Goal: Task Accomplishment & Management: Complete application form

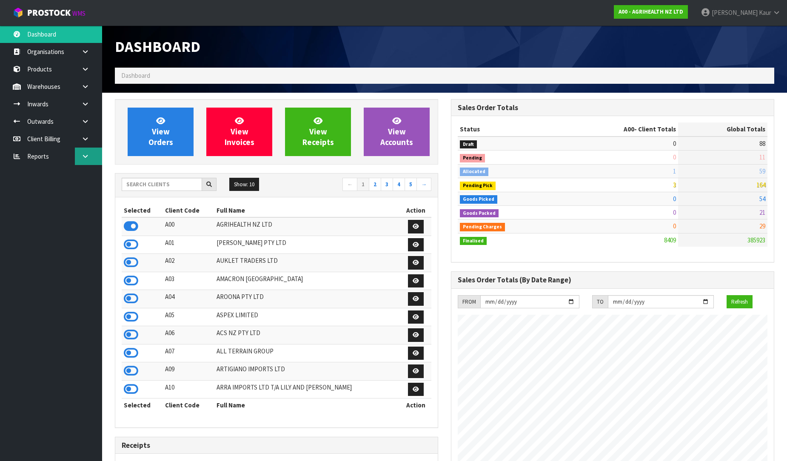
scroll to position [645, 336]
click at [90, 152] on link at bounding box center [88, 156] width 27 height 17
click at [67, 189] on link "CWL" at bounding box center [51, 191] width 102 height 17
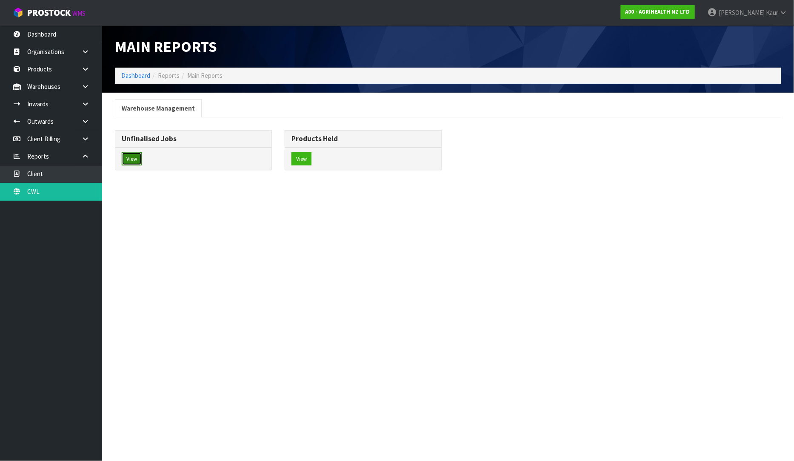
click at [132, 155] on button "View" at bounding box center [132, 159] width 20 height 14
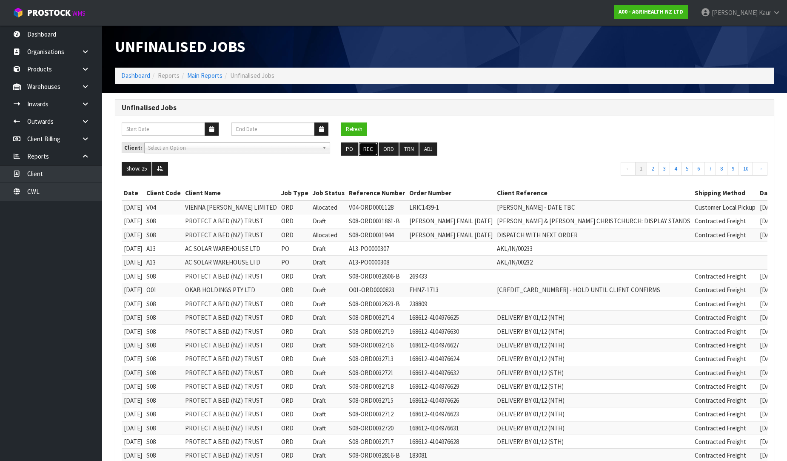
click at [371, 150] on button "REC" at bounding box center [368, 150] width 19 height 14
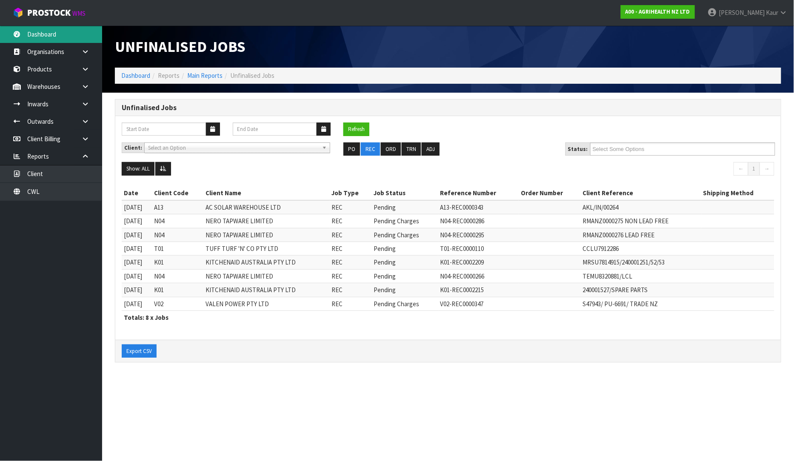
click at [59, 30] on link "Dashboard" at bounding box center [51, 34] width 102 height 17
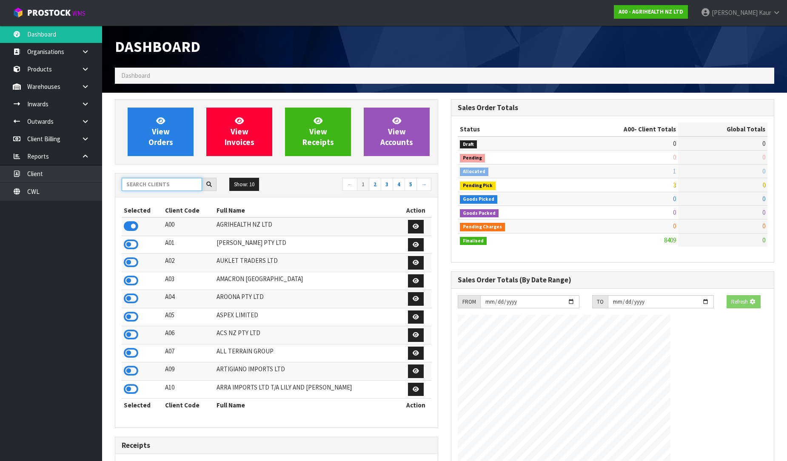
click at [139, 186] on input "text" at bounding box center [162, 184] width 80 height 13
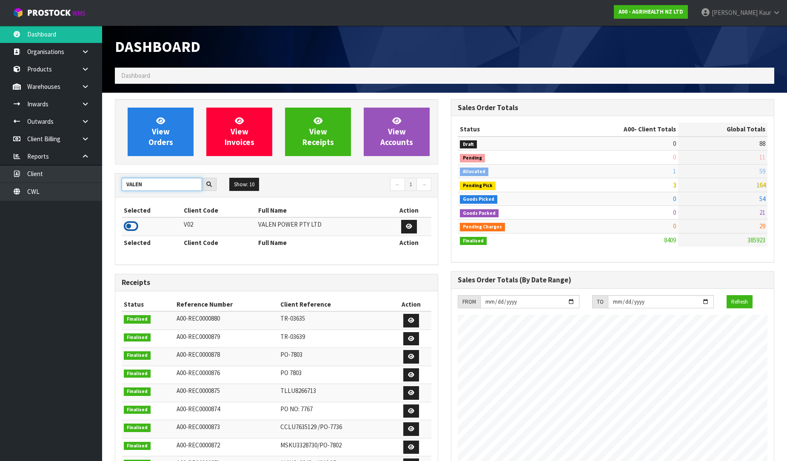
type input "VALEN"
click at [132, 221] on icon at bounding box center [131, 226] width 14 height 13
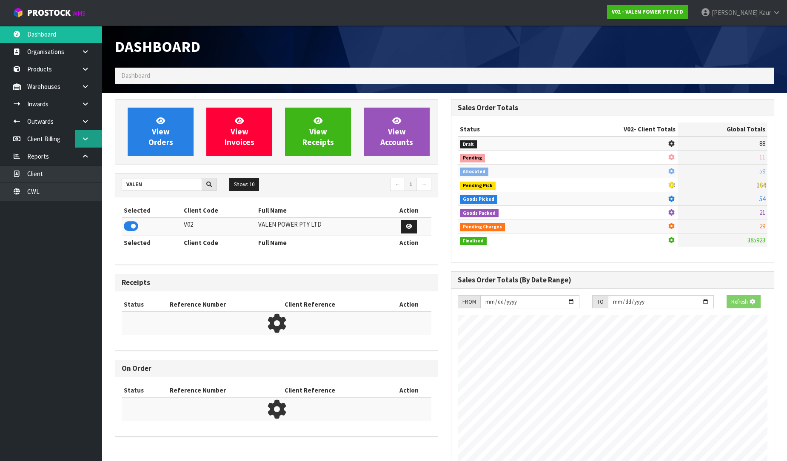
scroll to position [663, 336]
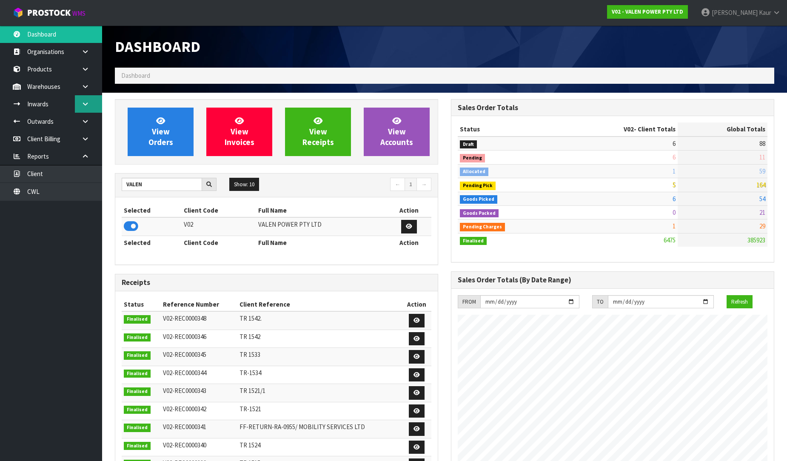
click at [83, 103] on icon at bounding box center [85, 104] width 8 height 6
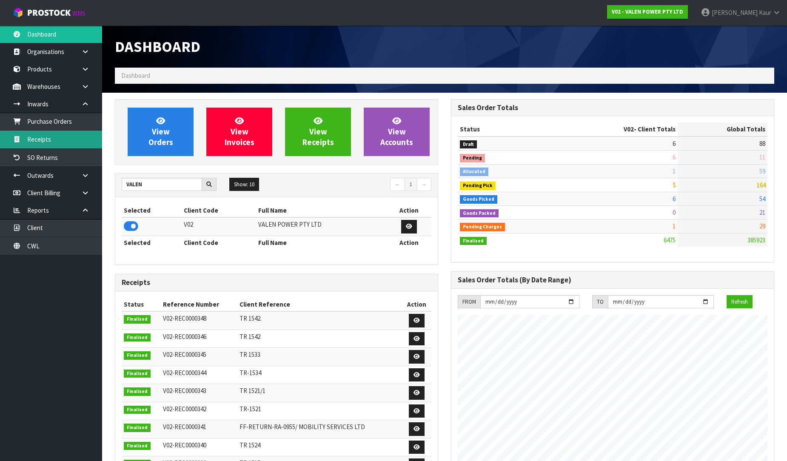
click at [41, 136] on link "Receipts" at bounding box center [51, 139] width 102 height 17
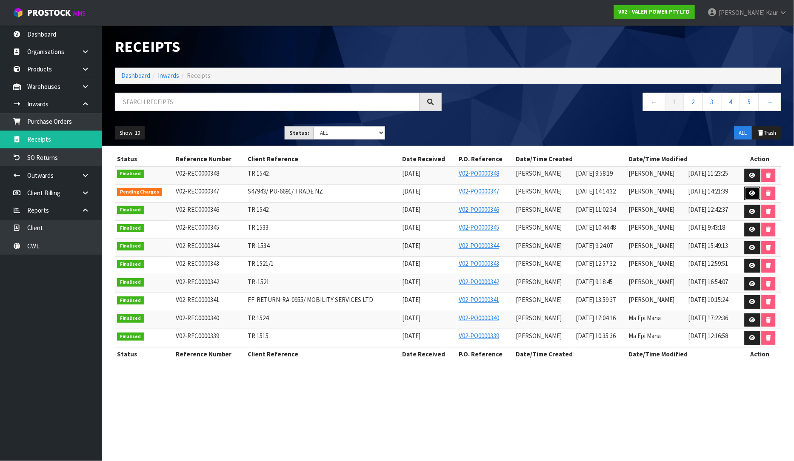
click at [752, 191] on icon at bounding box center [752, 194] width 6 height 6
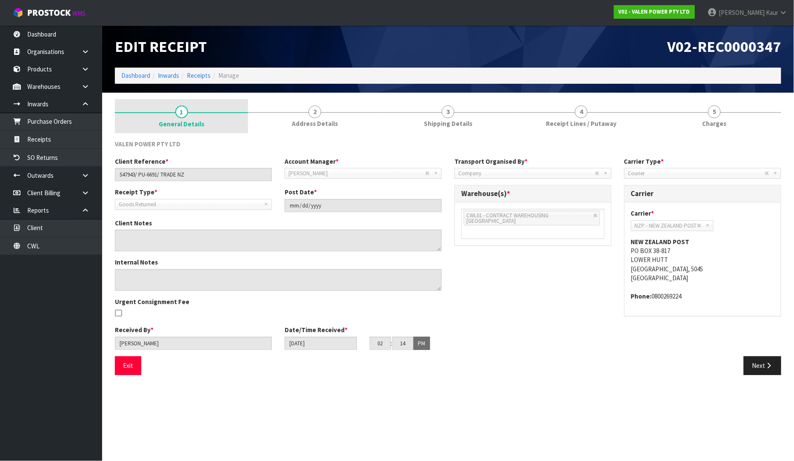
click at [172, 112] on div at bounding box center [181, 112] width 133 height 1
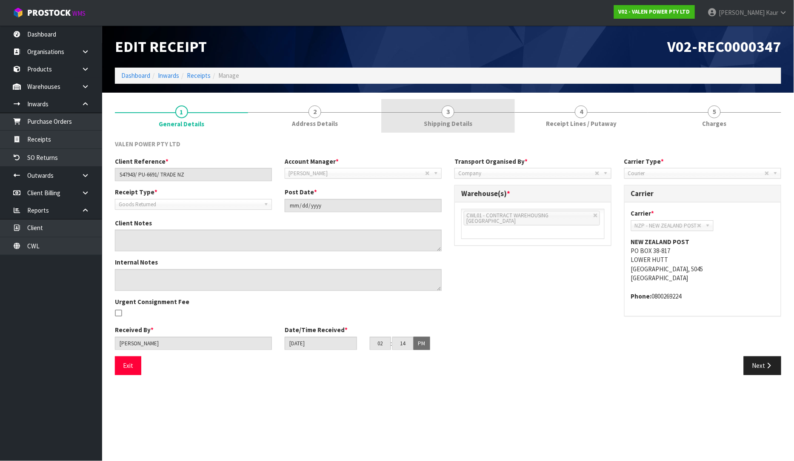
click at [472, 120] on link "3 Shipping Details" at bounding box center [447, 116] width 133 height 34
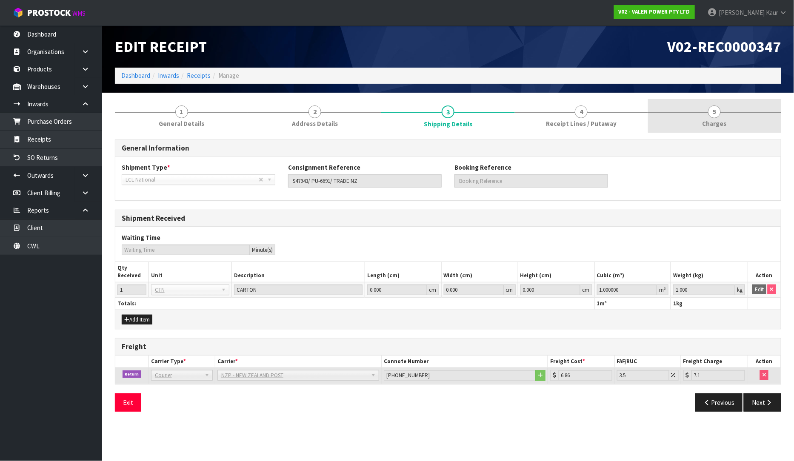
click at [703, 116] on link "5 [GEOGRAPHIC_DATA]" at bounding box center [714, 116] width 133 height 34
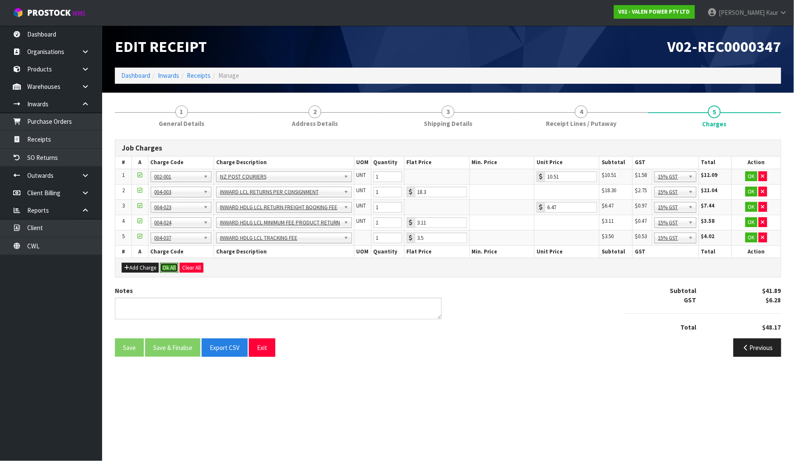
click at [172, 265] on button "Ok All" at bounding box center [169, 268] width 18 height 10
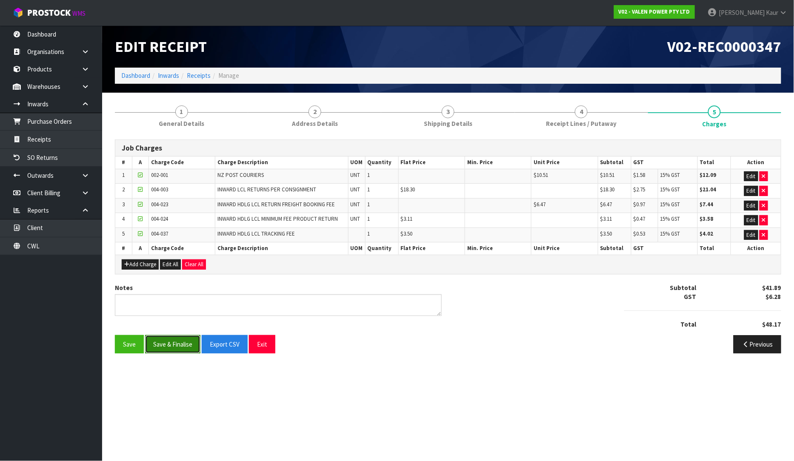
click at [169, 342] on button "Save & Finalise" at bounding box center [172, 344] width 55 height 18
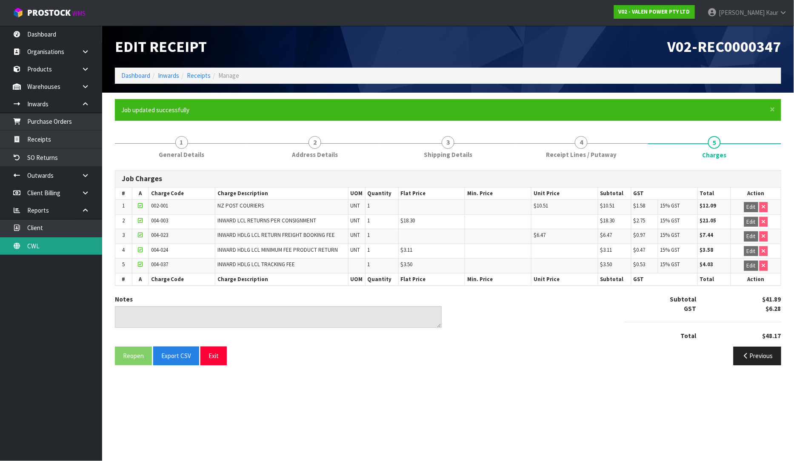
click at [42, 245] on link "CWL" at bounding box center [51, 245] width 102 height 17
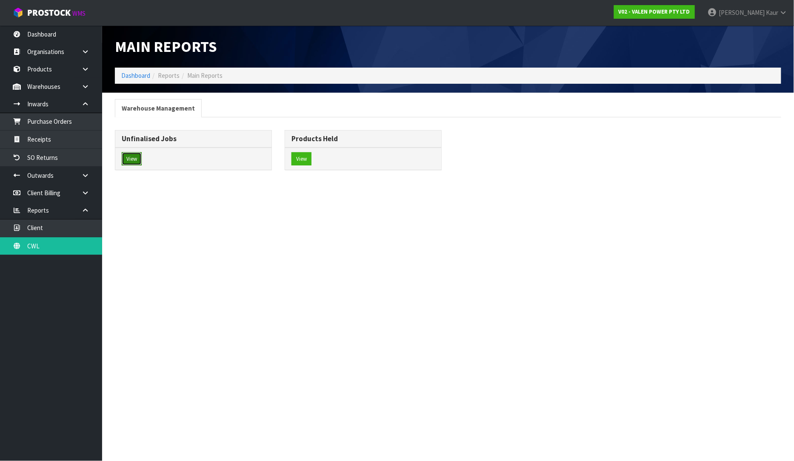
click at [133, 158] on button "View" at bounding box center [132, 159] width 20 height 14
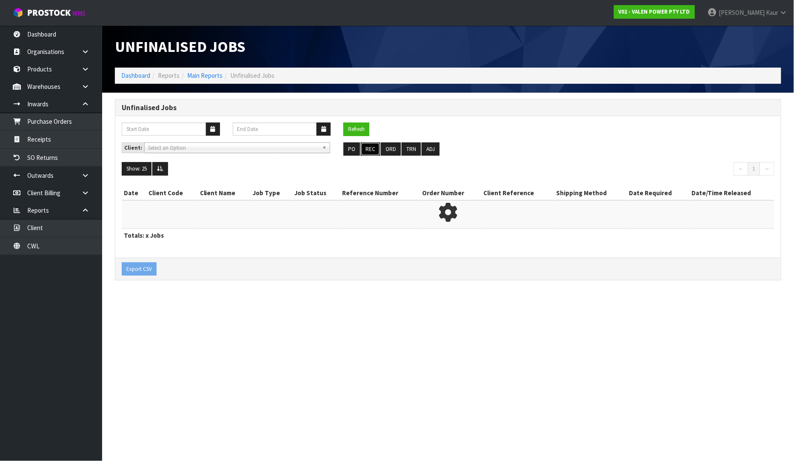
click at [375, 147] on button "REC" at bounding box center [370, 150] width 19 height 14
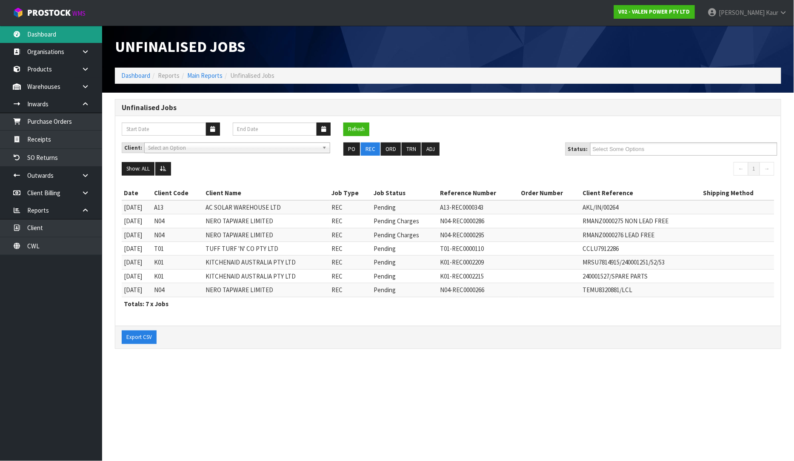
click at [69, 34] on link "Dashboard" at bounding box center [51, 34] width 102 height 17
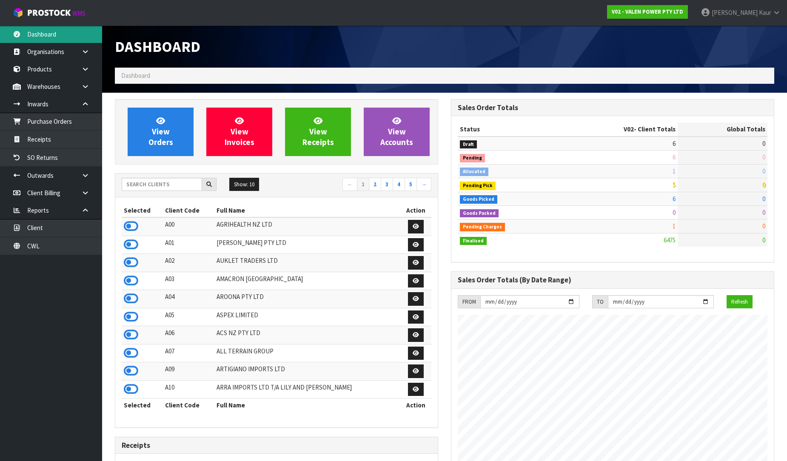
scroll to position [645, 336]
click at [139, 188] on input "text" at bounding box center [162, 184] width 80 height 13
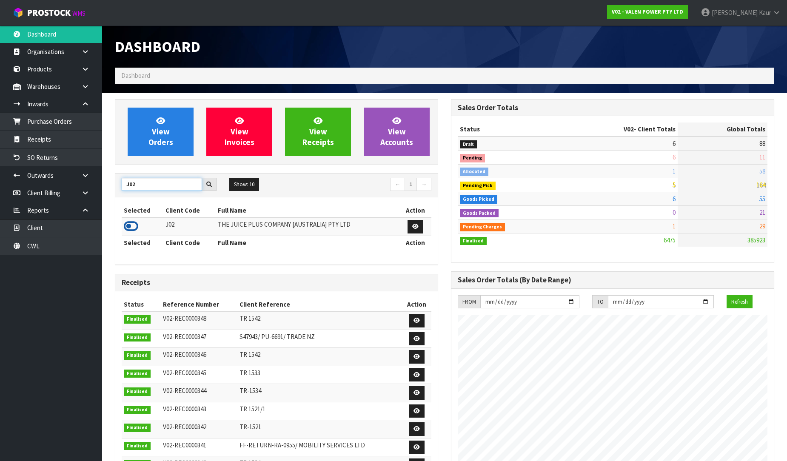
type input "J02"
click at [126, 229] on icon at bounding box center [131, 226] width 14 height 13
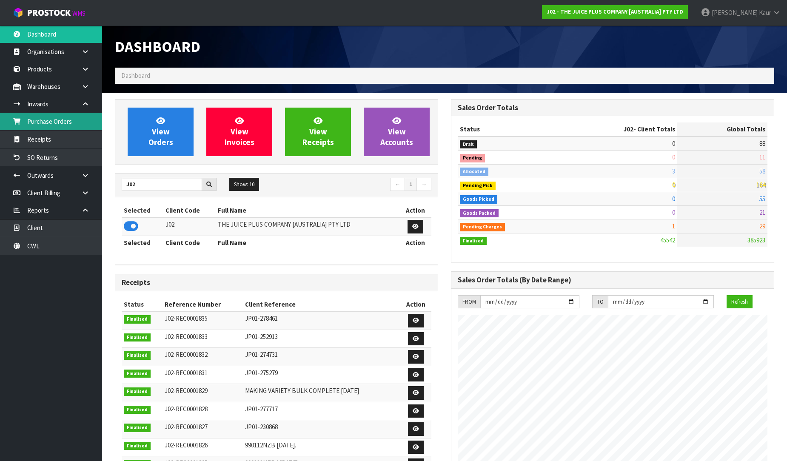
drag, startPoint x: 56, startPoint y: 118, endPoint x: 104, endPoint y: 120, distance: 48.6
click at [56, 119] on link "Purchase Orders" at bounding box center [51, 121] width 102 height 17
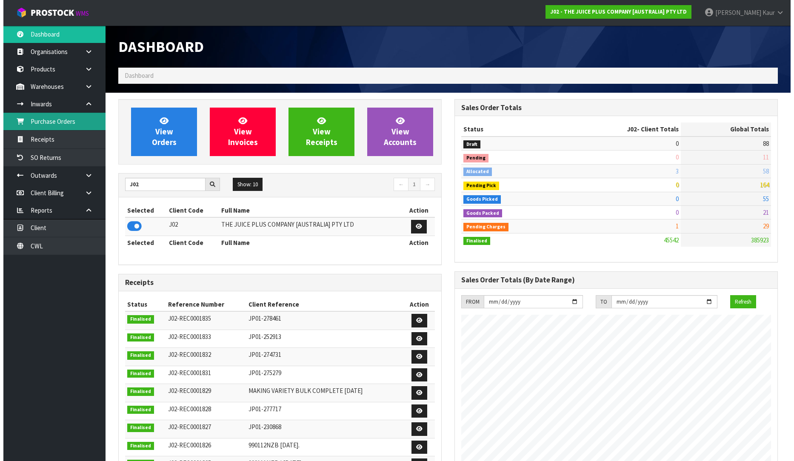
scroll to position [645, 336]
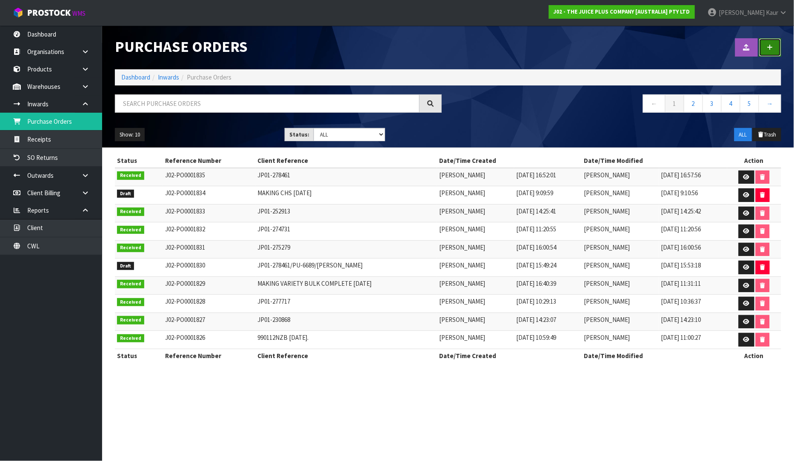
click at [771, 49] on icon at bounding box center [770, 47] width 6 height 6
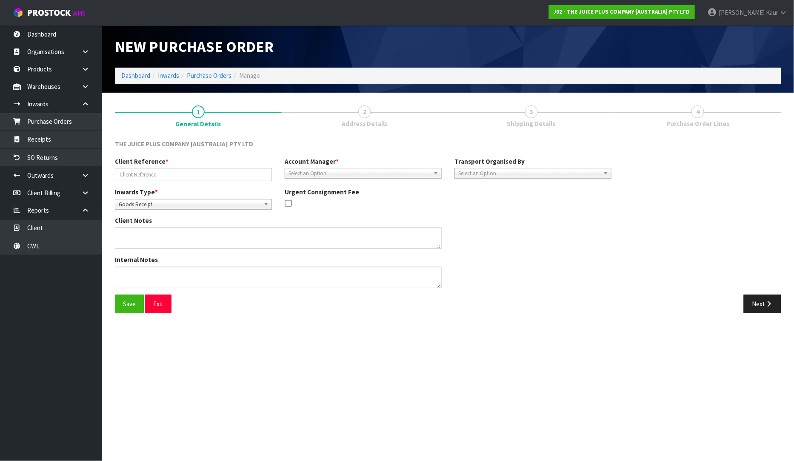
click at [166, 203] on span "Goods Receipt" at bounding box center [190, 205] width 142 height 10
click at [161, 242] on li "Goods Returned" at bounding box center [193, 239] width 153 height 11
click at [163, 177] on input "text" at bounding box center [193, 174] width 157 height 13
type input "JP01-272260"
click at [318, 174] on span "Select an Option" at bounding box center [360, 174] width 142 height 10
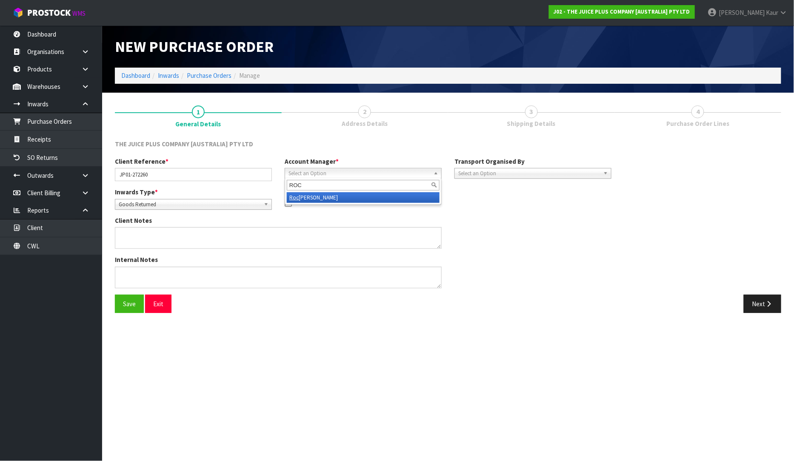
type input "ROC"
click at [322, 198] on li "[PERSON_NAME]" at bounding box center [363, 197] width 153 height 11
click at [486, 175] on span "Select an Option" at bounding box center [529, 174] width 142 height 10
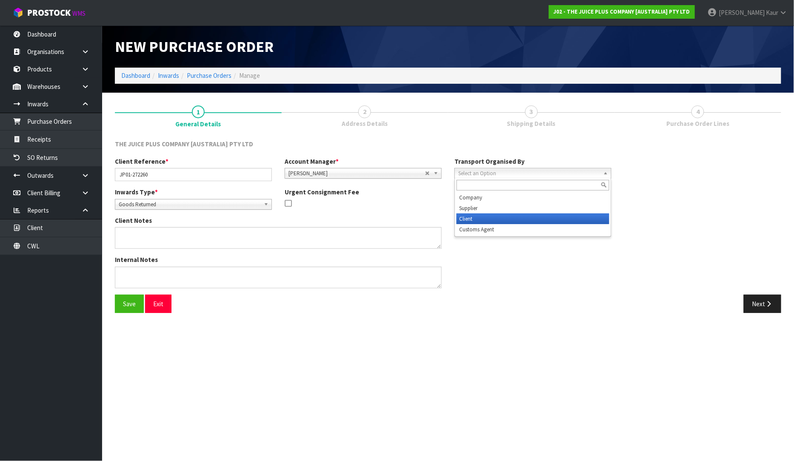
click at [486, 215] on li "Client" at bounding box center [533, 219] width 153 height 11
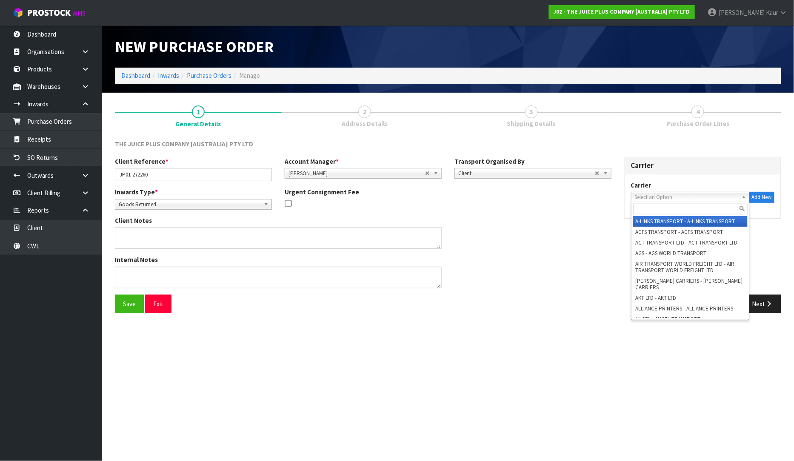
click at [654, 192] on span "Select an Option" at bounding box center [686, 197] width 103 height 10
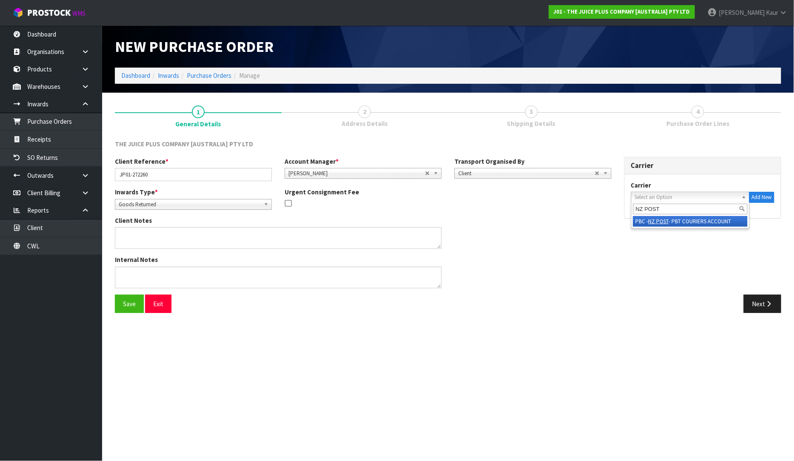
type input "NZ POST"
click at [655, 221] on em "NZ POST" at bounding box center [659, 221] width 20 height 7
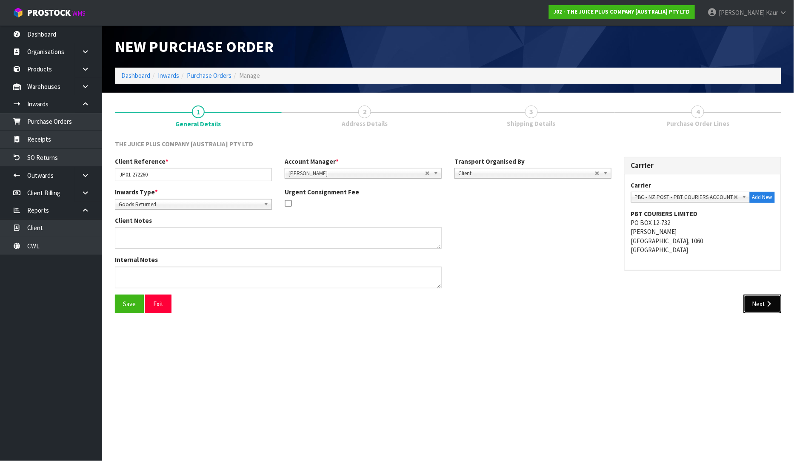
click at [752, 305] on button "Next" at bounding box center [762, 304] width 37 height 18
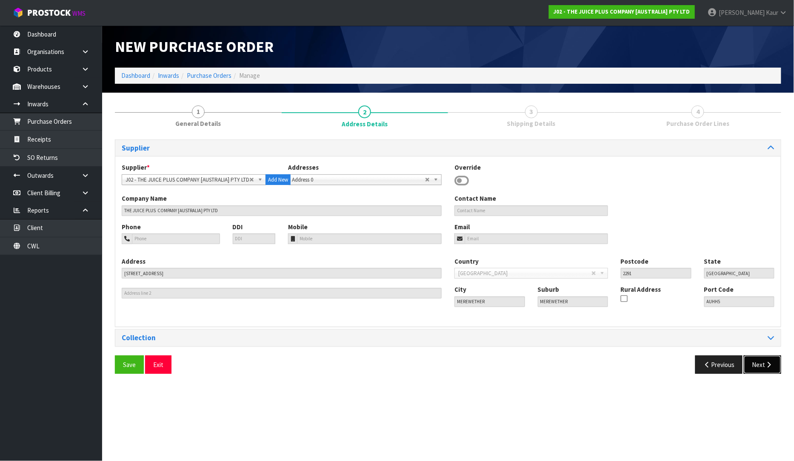
click at [756, 361] on button "Next" at bounding box center [762, 365] width 37 height 18
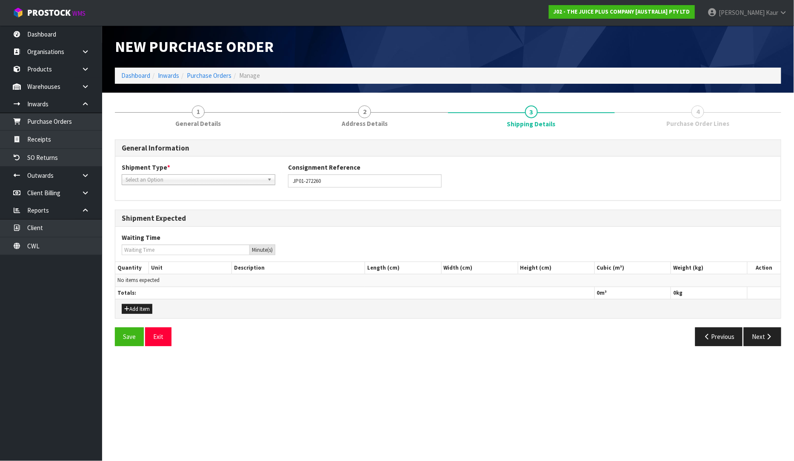
click at [200, 180] on span "Select an Option" at bounding box center [195, 180] width 138 height 10
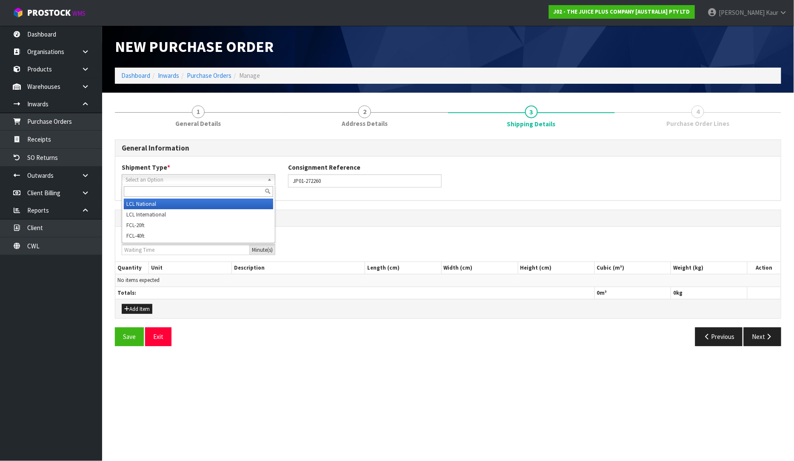
click at [188, 206] on li "LCL National" at bounding box center [198, 204] width 149 height 11
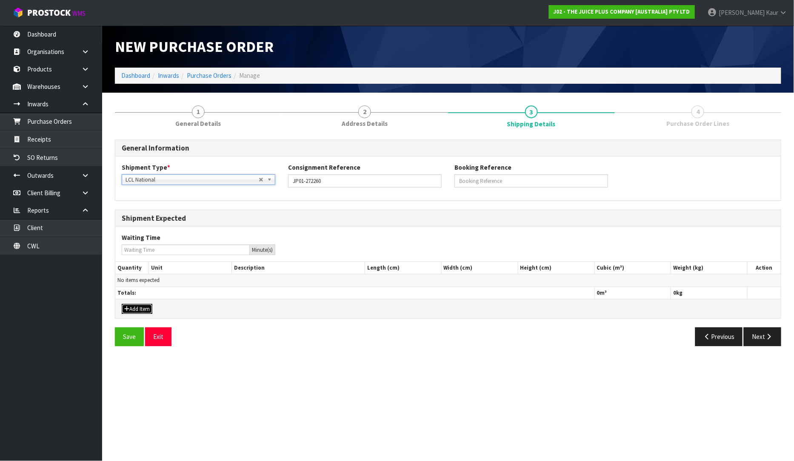
click at [132, 310] on button "Add Item" at bounding box center [137, 309] width 31 height 10
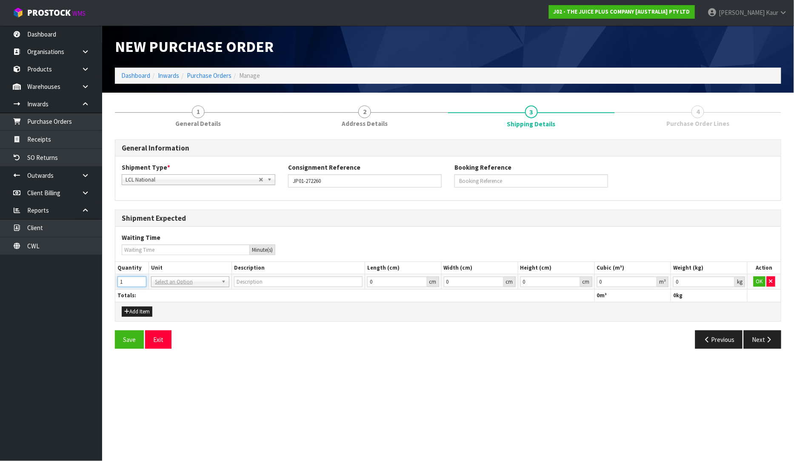
type input "1"
click at [142, 279] on input "1" at bounding box center [131, 282] width 29 height 11
click at [166, 293] on input "text" at bounding box center [190, 294] width 74 height 11
type input "CTN"
type input "CARTON"
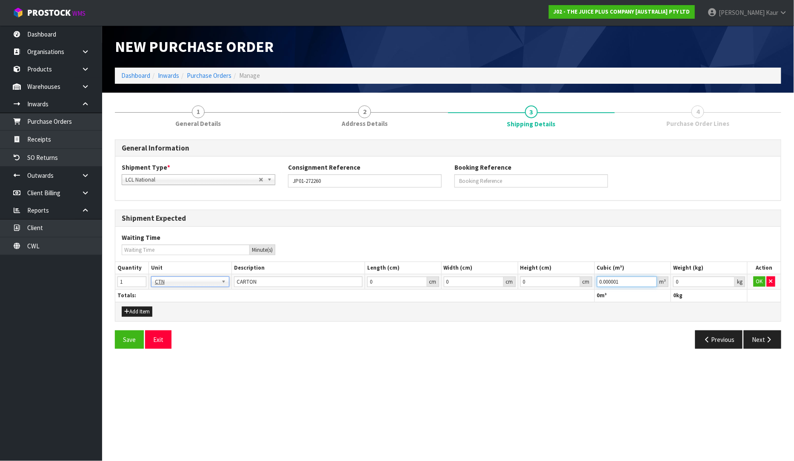
type input "0.000001"
click at [653, 281] on input "0.000001" at bounding box center [627, 282] width 60 height 11
type input "0.001"
click at [729, 280] on input "0.001" at bounding box center [704, 282] width 62 height 11
click at [757, 280] on button "OK" at bounding box center [760, 282] width 12 height 10
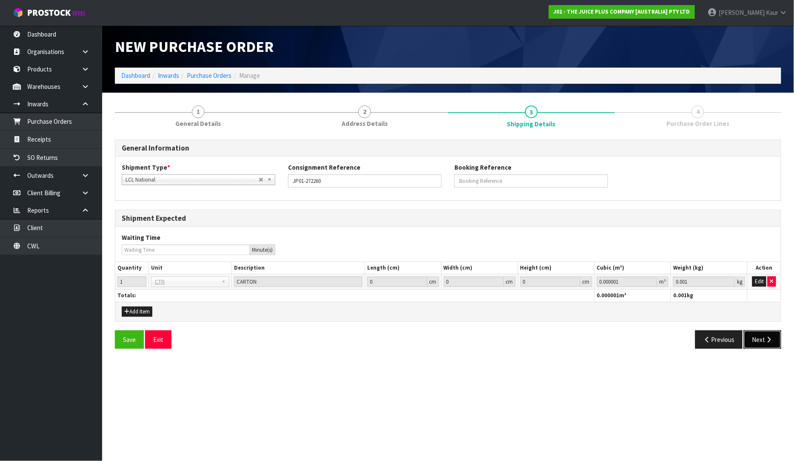
click at [763, 338] on button "Next" at bounding box center [762, 340] width 37 height 18
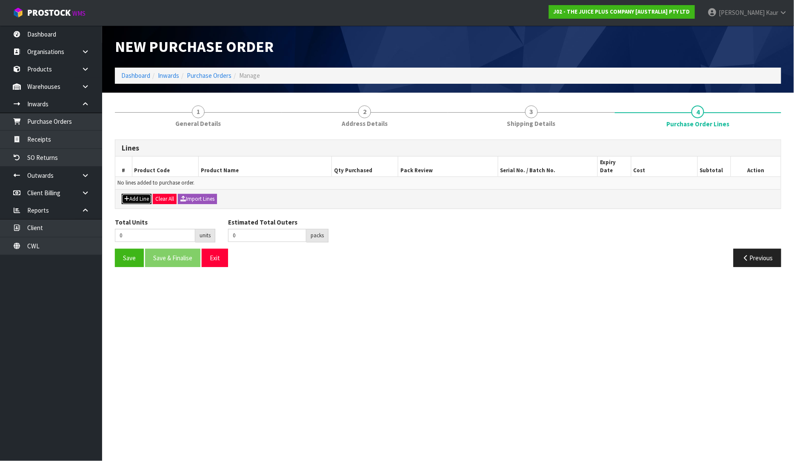
click at [139, 194] on button "Add Line" at bounding box center [137, 199] width 30 height 10
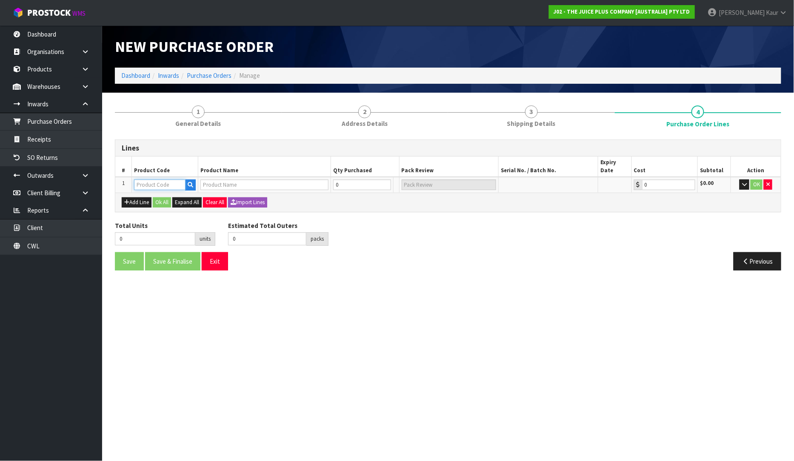
click at [151, 180] on input "text" at bounding box center [159, 185] width 51 height 11
type input "VEG"
click at [162, 189] on link "VEG E" at bounding box center [172, 190] width 74 height 11
type input "VEGE"
type input "VEGE CHEWS"
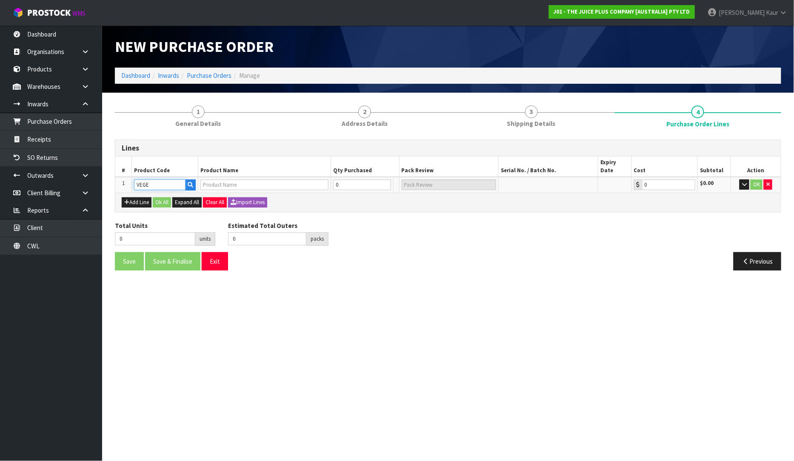
type input "0.00"
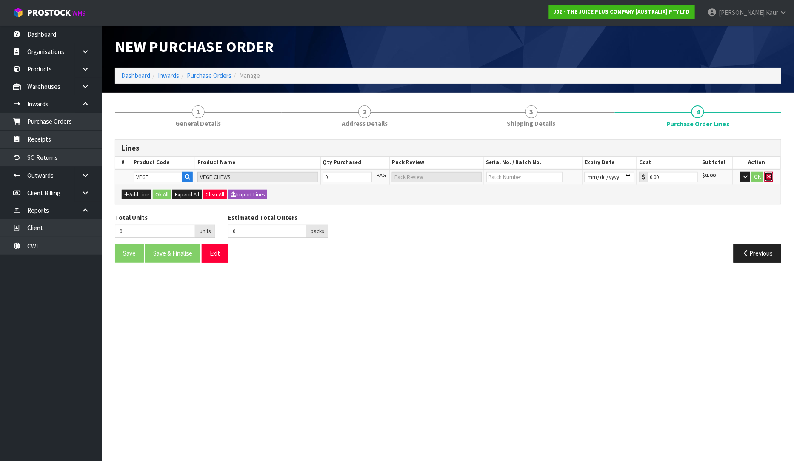
click at [769, 177] on icon "button" at bounding box center [768, 177] width 3 height 6
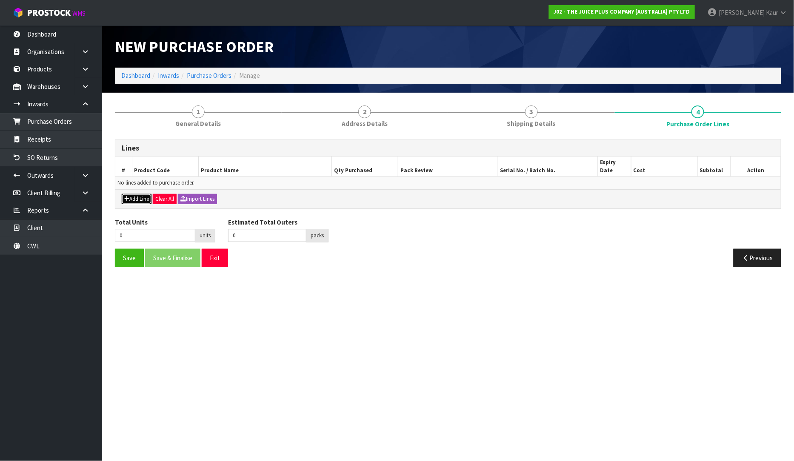
click at [129, 194] on button "Add Line" at bounding box center [137, 199] width 30 height 10
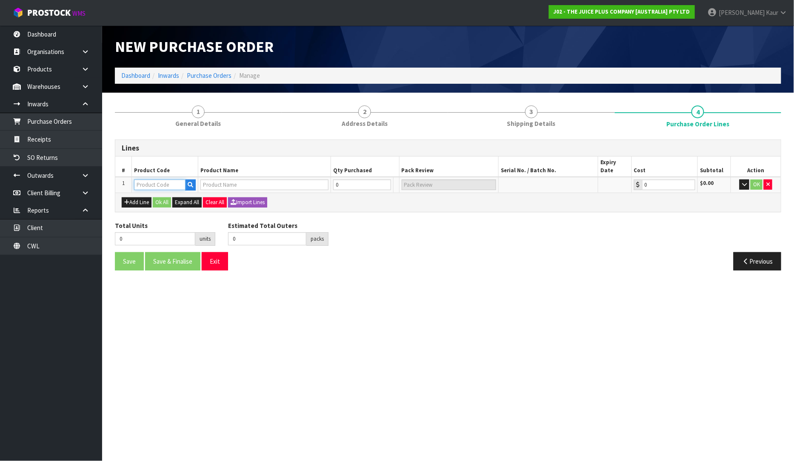
click at [151, 180] on input "text" at bounding box center [159, 185] width 51 height 11
type input "VEG"
click at [160, 200] on link "VEG ETABLE BOTTLE" at bounding box center [172, 202] width 74 height 11
type input "VEGETABLE BOTTLE"
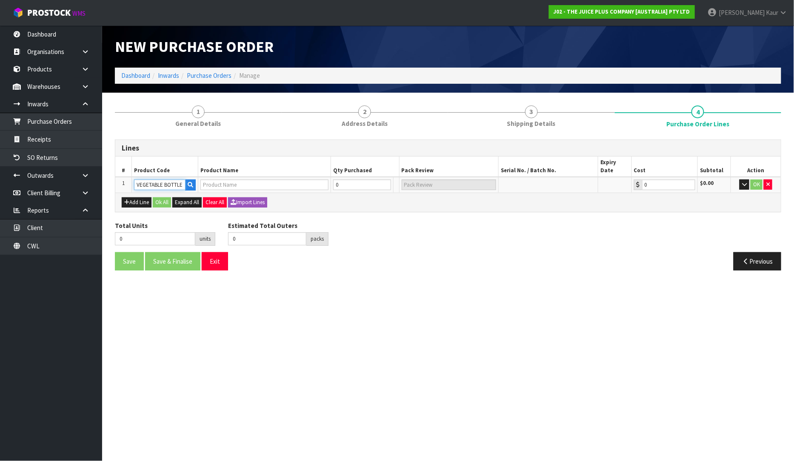
type input "0.00"
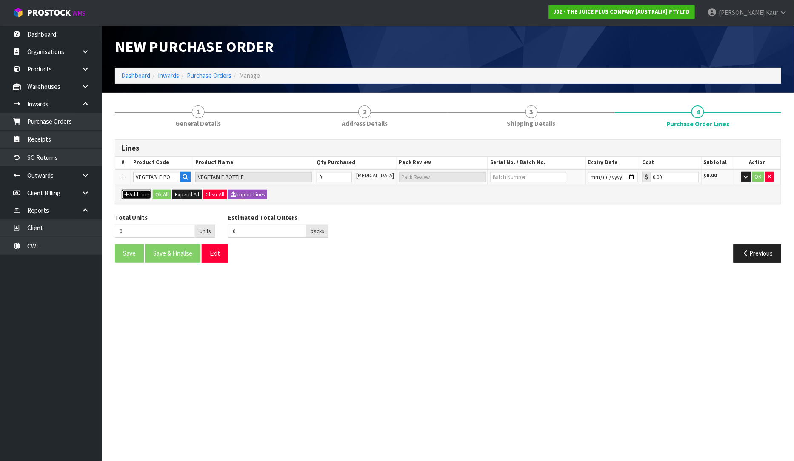
click at [140, 194] on button "Add Line" at bounding box center [137, 195] width 30 height 10
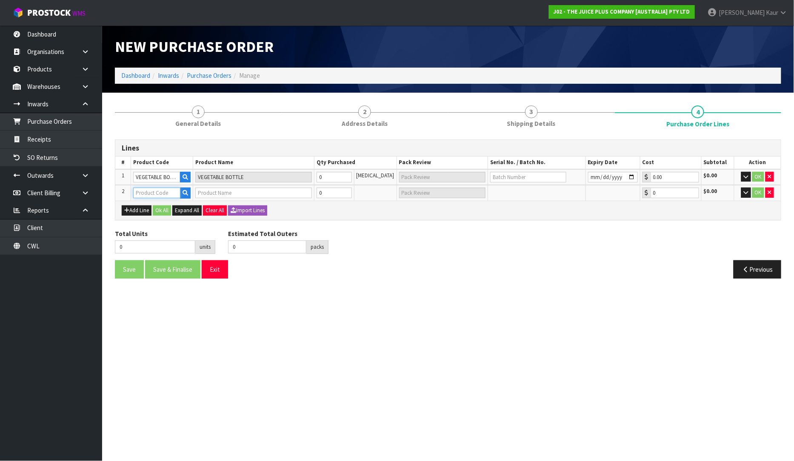
click at [148, 192] on input "text" at bounding box center [156, 193] width 47 height 11
type input "FR"
click at [152, 217] on link "FR UIT BOTTLES" at bounding box center [167, 217] width 67 height 11
type input "FRUIT BOTTLES"
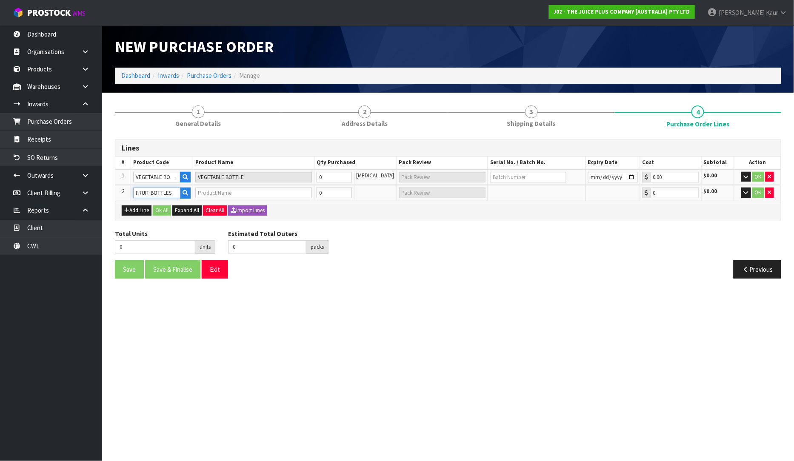
type input "0.00"
click at [331, 179] on input "0" at bounding box center [334, 177] width 35 height 11
type input "1"
type input "1 [MEDICAL_DATA]"
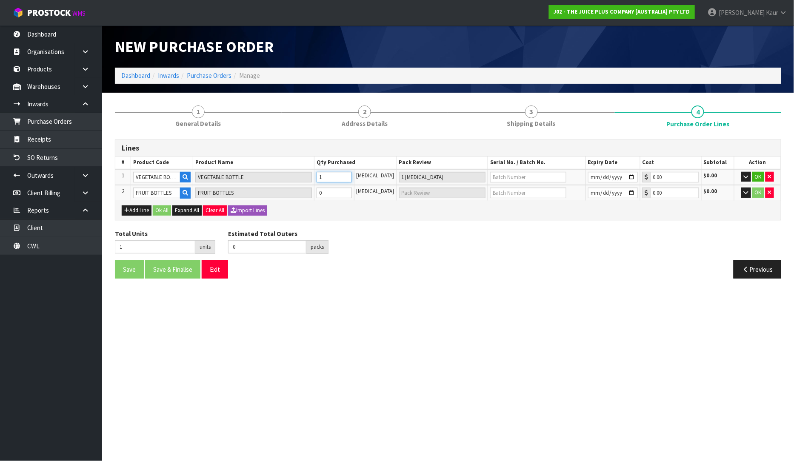
type input "1"
click at [330, 196] on input "0" at bounding box center [334, 193] width 35 height 11
type input "2"
type input "1"
type input "1 [MEDICAL_DATA]"
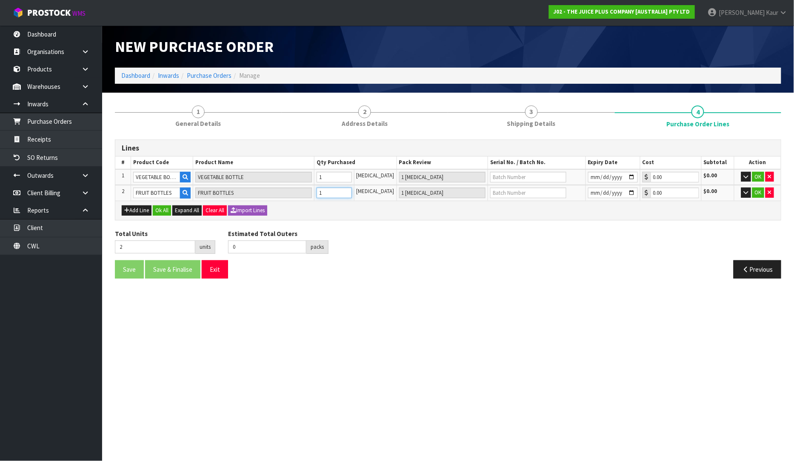
type input "1"
click at [494, 177] on input "text" at bounding box center [528, 177] width 76 height 11
type input "N24060159A"
click at [590, 180] on input "date" at bounding box center [613, 177] width 50 height 11
type input "[DATE]"
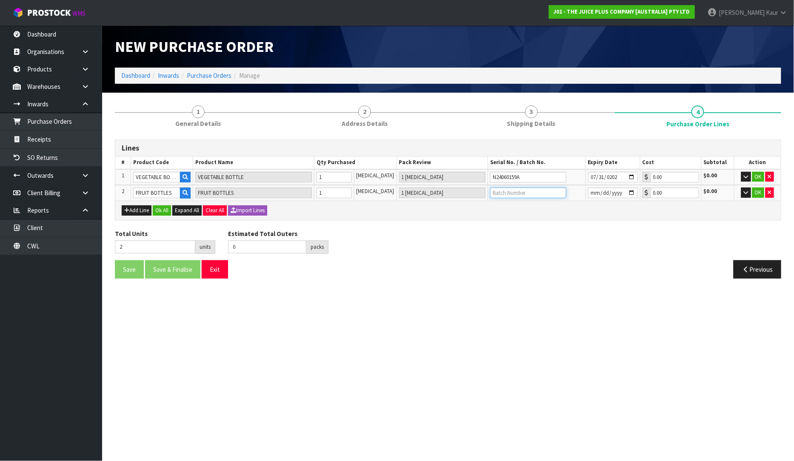
click at [515, 188] on input "text" at bounding box center [528, 193] width 76 height 11
type input "N24060158A"
click at [588, 192] on input "date" at bounding box center [613, 193] width 50 height 11
type input "[DATE]"
click at [134, 211] on button "Add Line" at bounding box center [137, 211] width 30 height 10
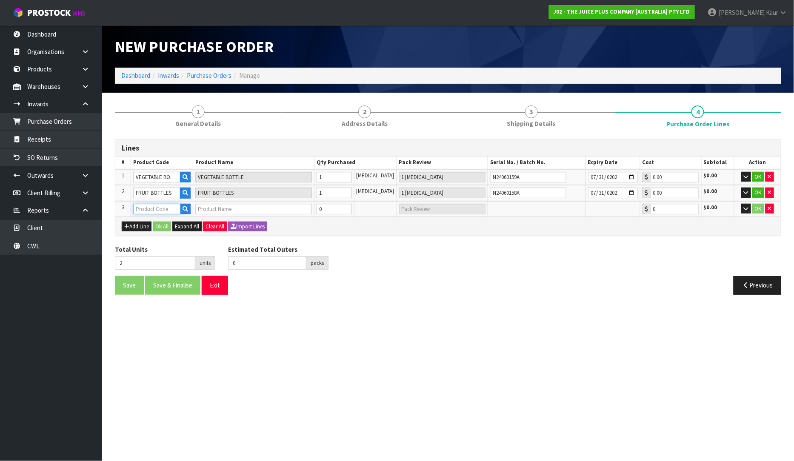
click at [142, 207] on input "text" at bounding box center [156, 209] width 47 height 11
click at [771, 210] on button "button" at bounding box center [770, 209] width 9 height 10
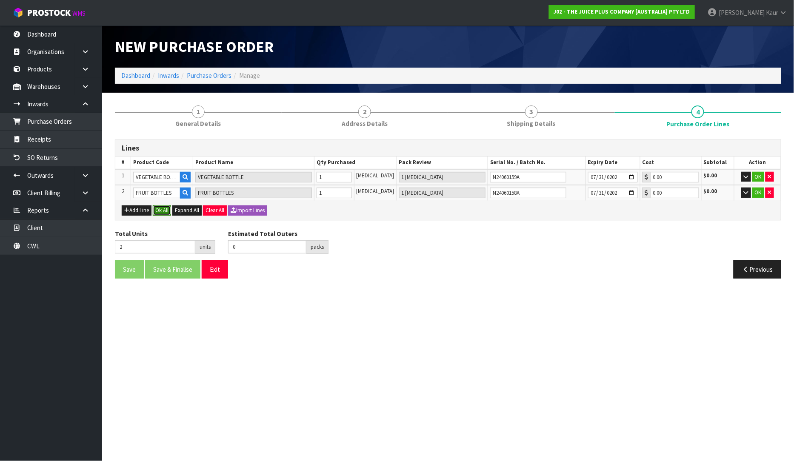
click at [160, 212] on button "Ok All" at bounding box center [162, 211] width 18 height 10
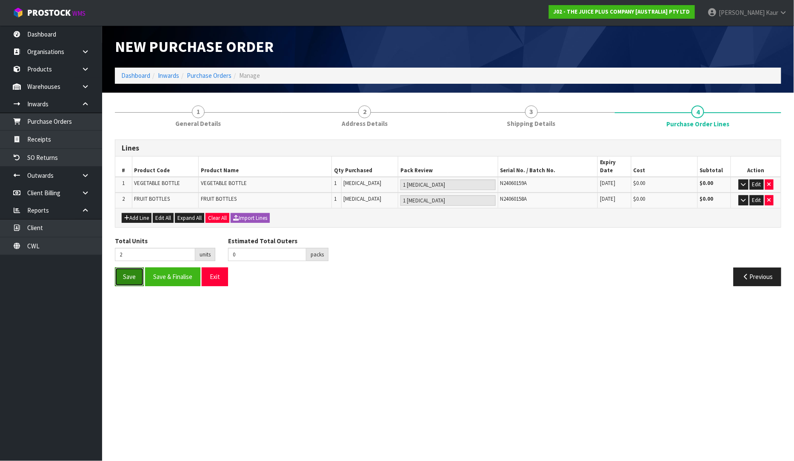
click at [117, 275] on button "Save" at bounding box center [129, 277] width 29 height 18
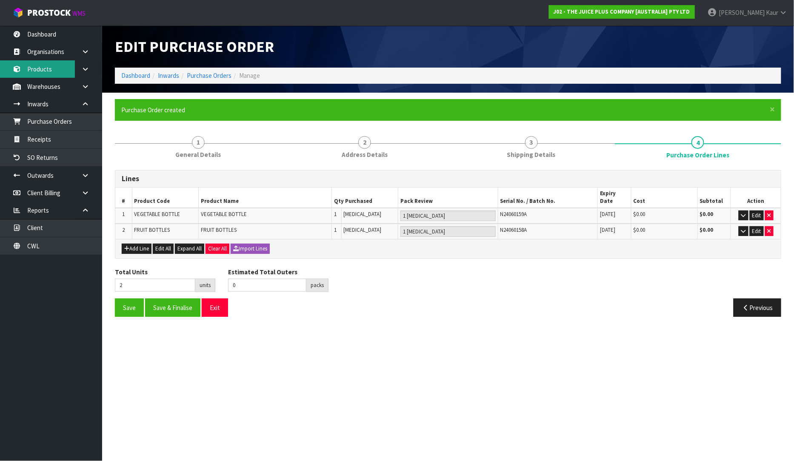
type input "0"
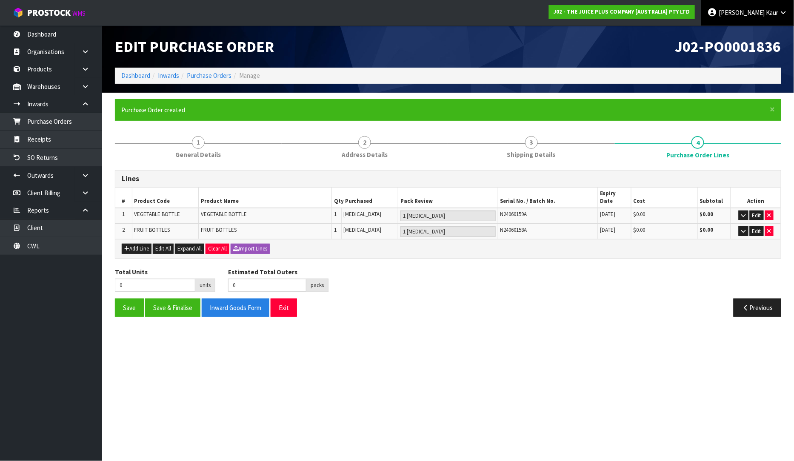
click at [775, 14] on span "Kaur" at bounding box center [772, 13] width 12 height 8
click at [760, 33] on link "Logout" at bounding box center [759, 33] width 67 height 11
